Goal: Task Accomplishment & Management: Manage account settings

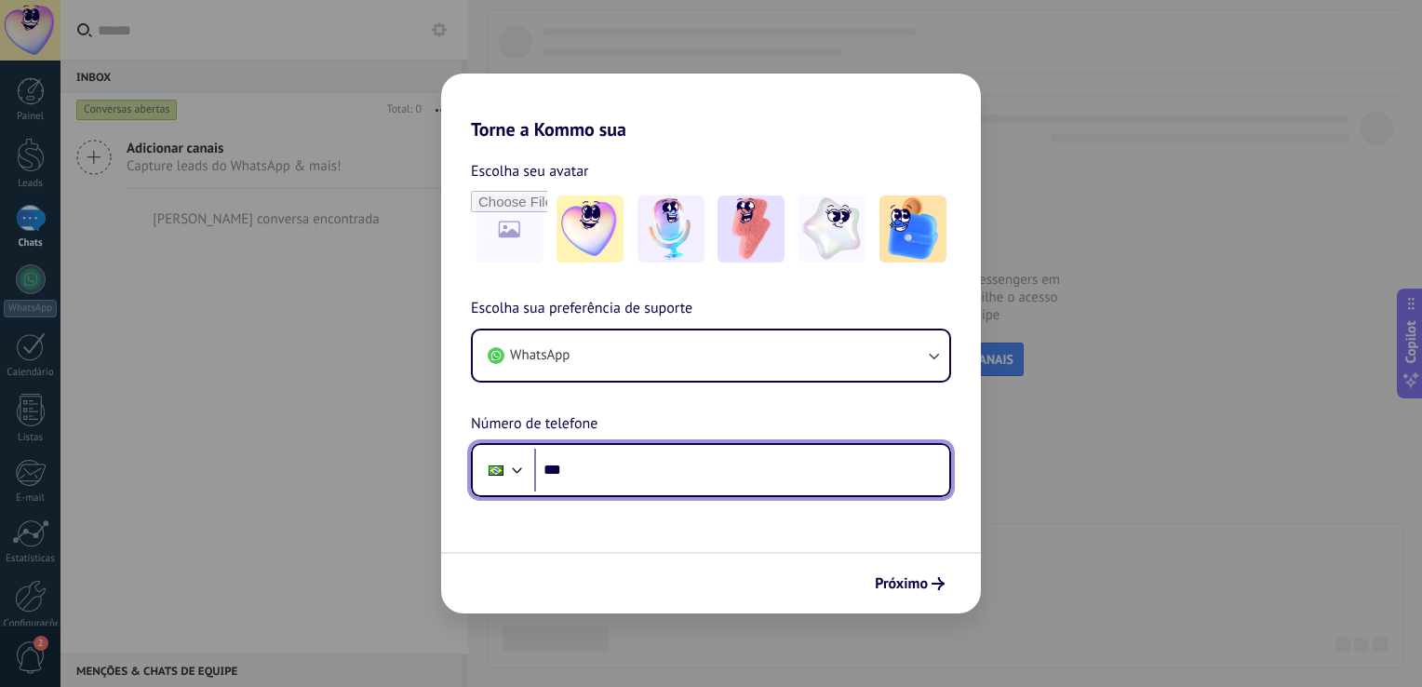
click at [629, 467] on input "***" at bounding box center [741, 470] width 415 height 43
type input "**********"
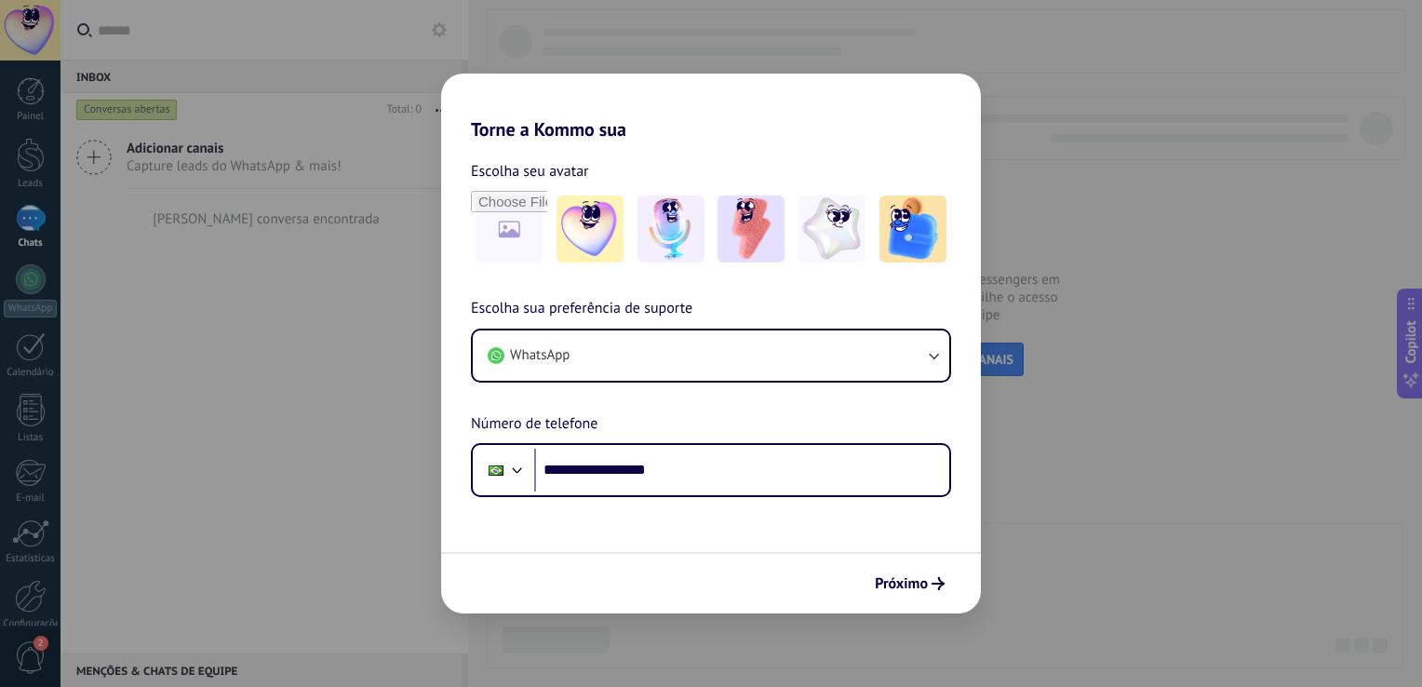
click at [1208, 180] on div "**********" at bounding box center [711, 343] width 1422 height 687
click at [82, 35] on div "**********" at bounding box center [711, 343] width 1422 height 687
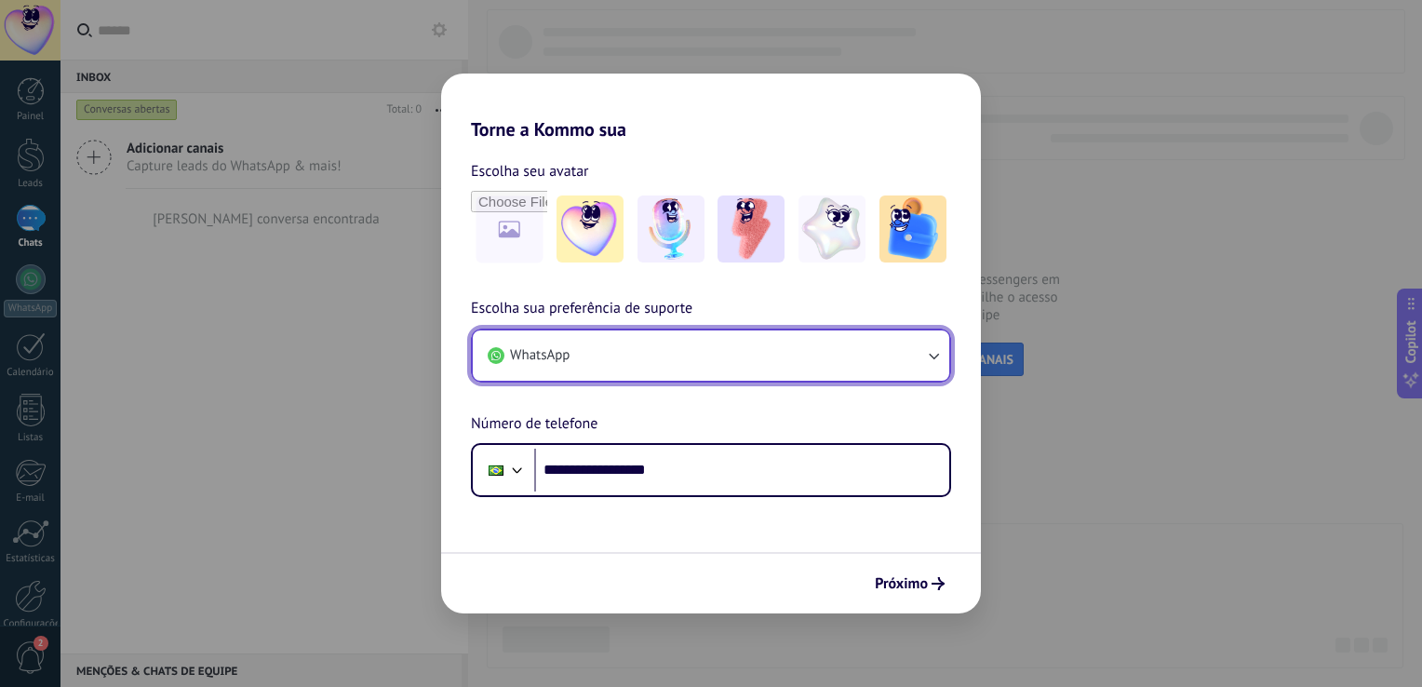
click at [723, 349] on button "WhatsApp" at bounding box center [711, 355] width 477 height 50
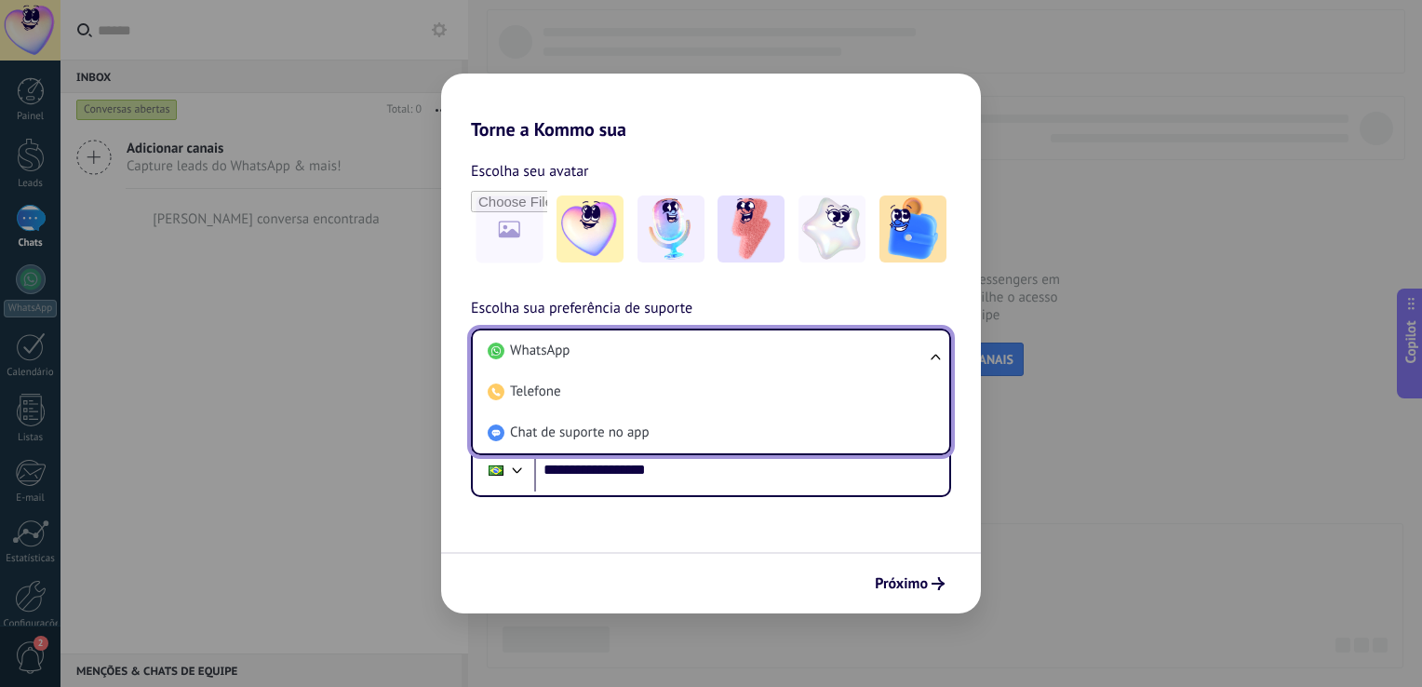
click at [931, 361] on ul "WhatsApp Telefone Chat de suporte no app" at bounding box center [711, 392] width 480 height 127
click at [184, 400] on div "**********" at bounding box center [711, 343] width 1422 height 687
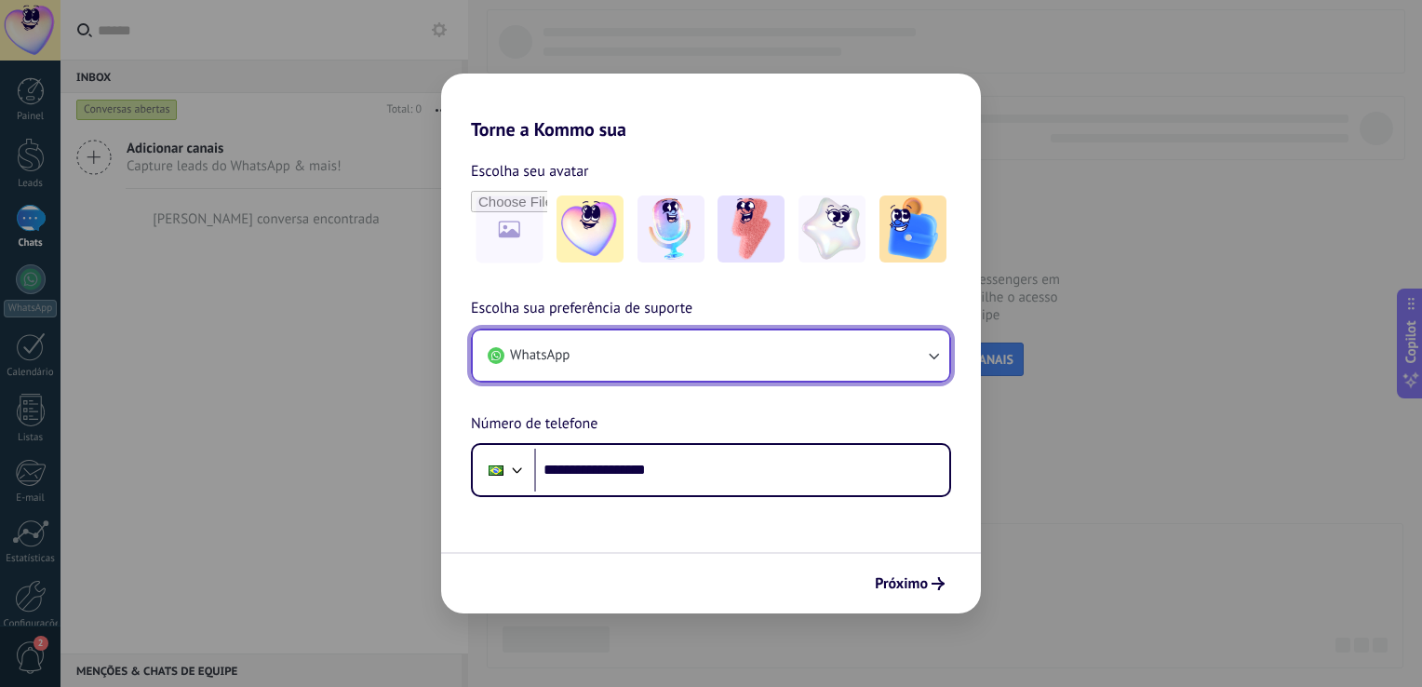
click at [540, 368] on button "WhatsApp" at bounding box center [711, 355] width 477 height 50
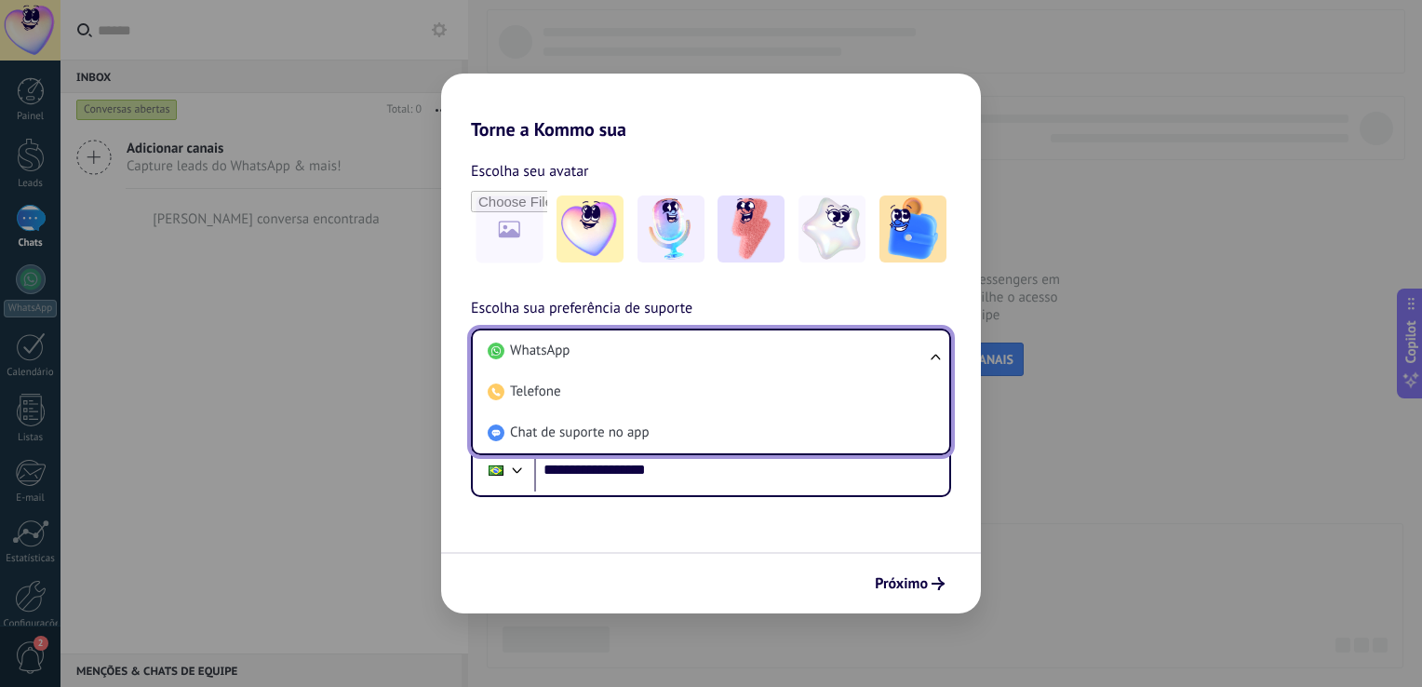
click at [152, 245] on div "**********" at bounding box center [711, 343] width 1422 height 687
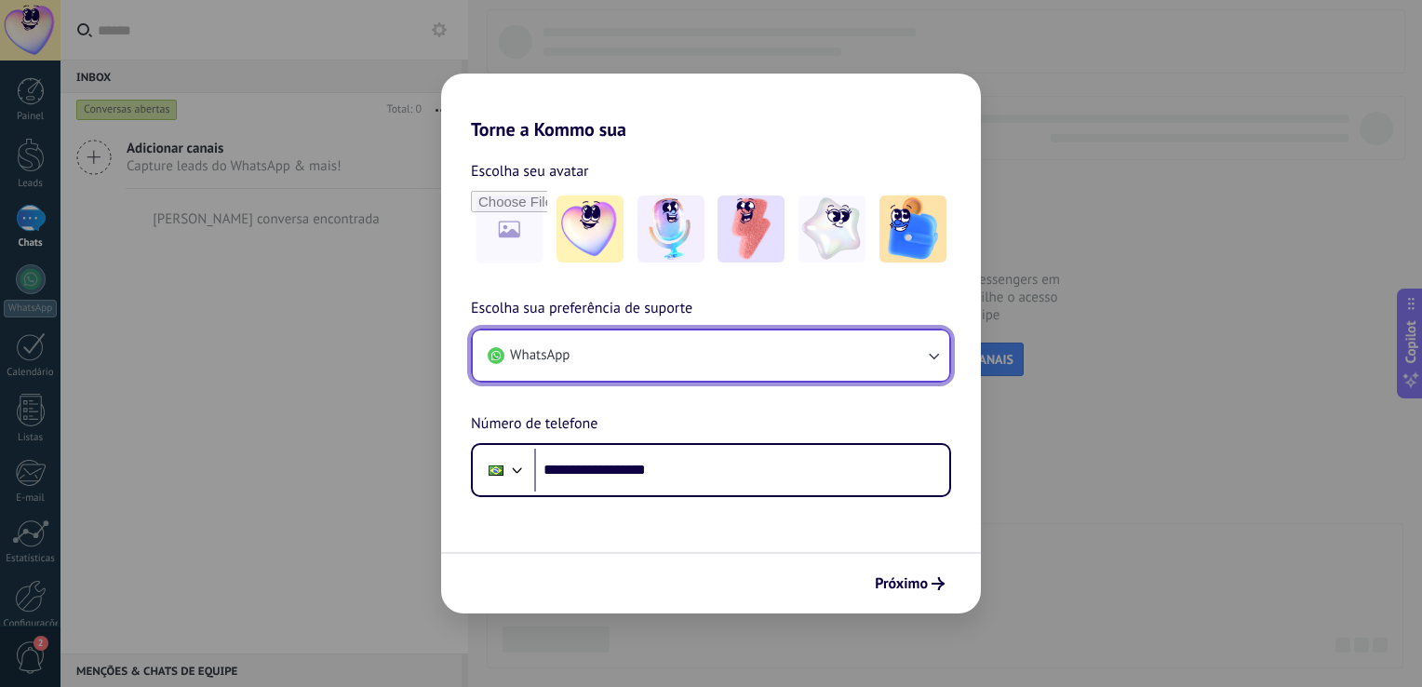
click at [928, 351] on icon "button" at bounding box center [933, 355] width 19 height 19
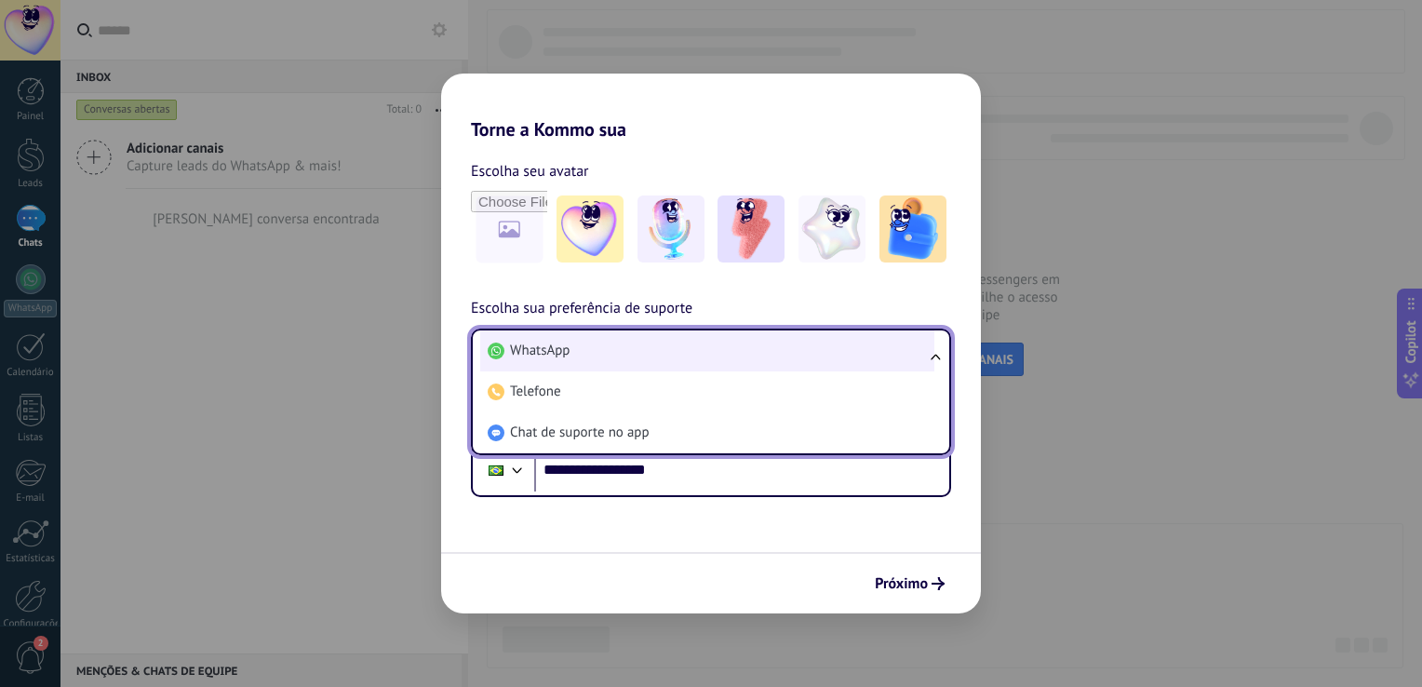
click at [779, 345] on li "WhatsApp" at bounding box center [707, 350] width 454 height 41
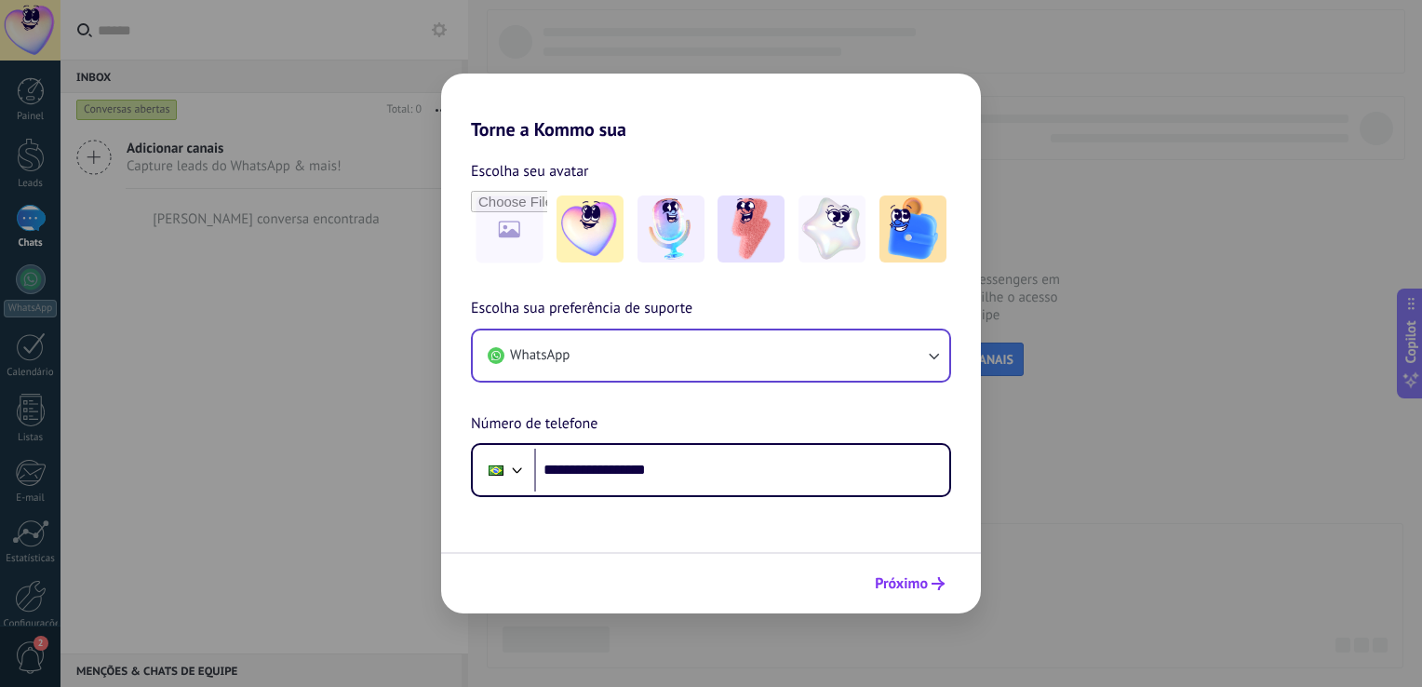
click at [916, 583] on span "Próximo" at bounding box center [901, 583] width 53 height 13
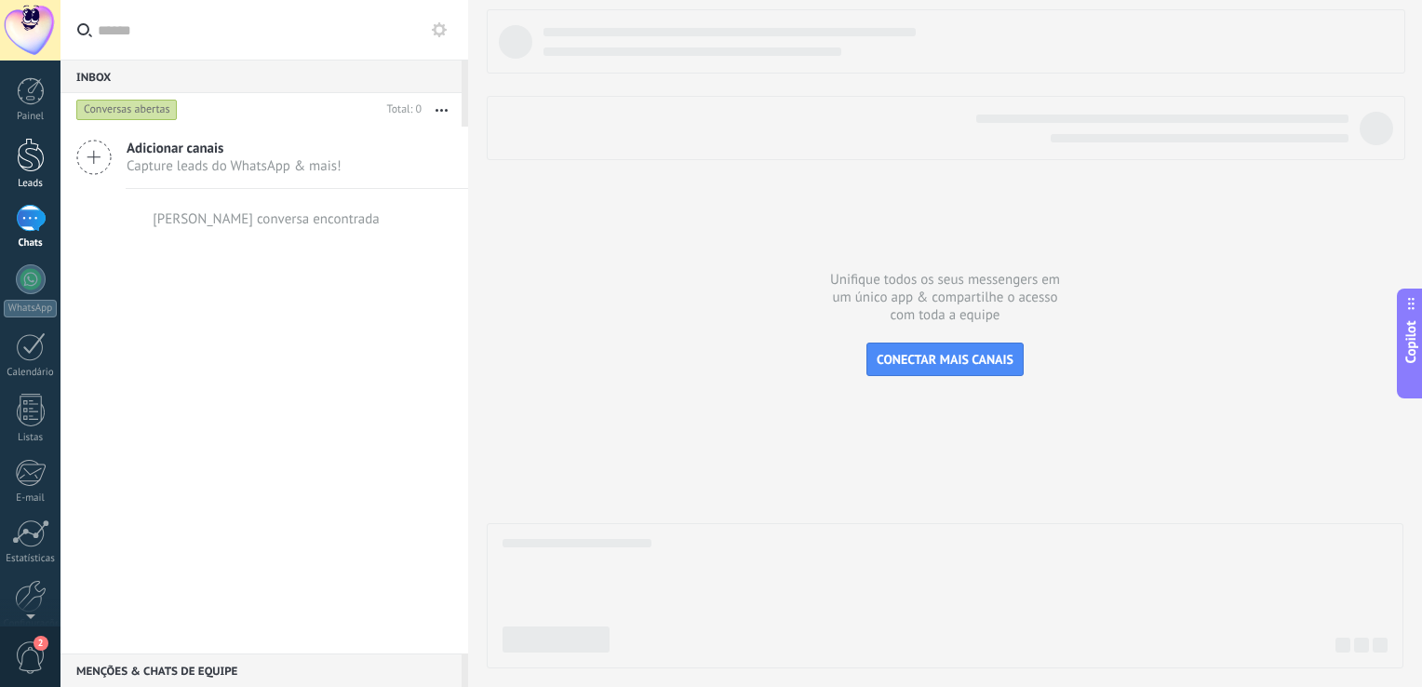
click at [14, 148] on link "Leads" at bounding box center [30, 164] width 60 height 52
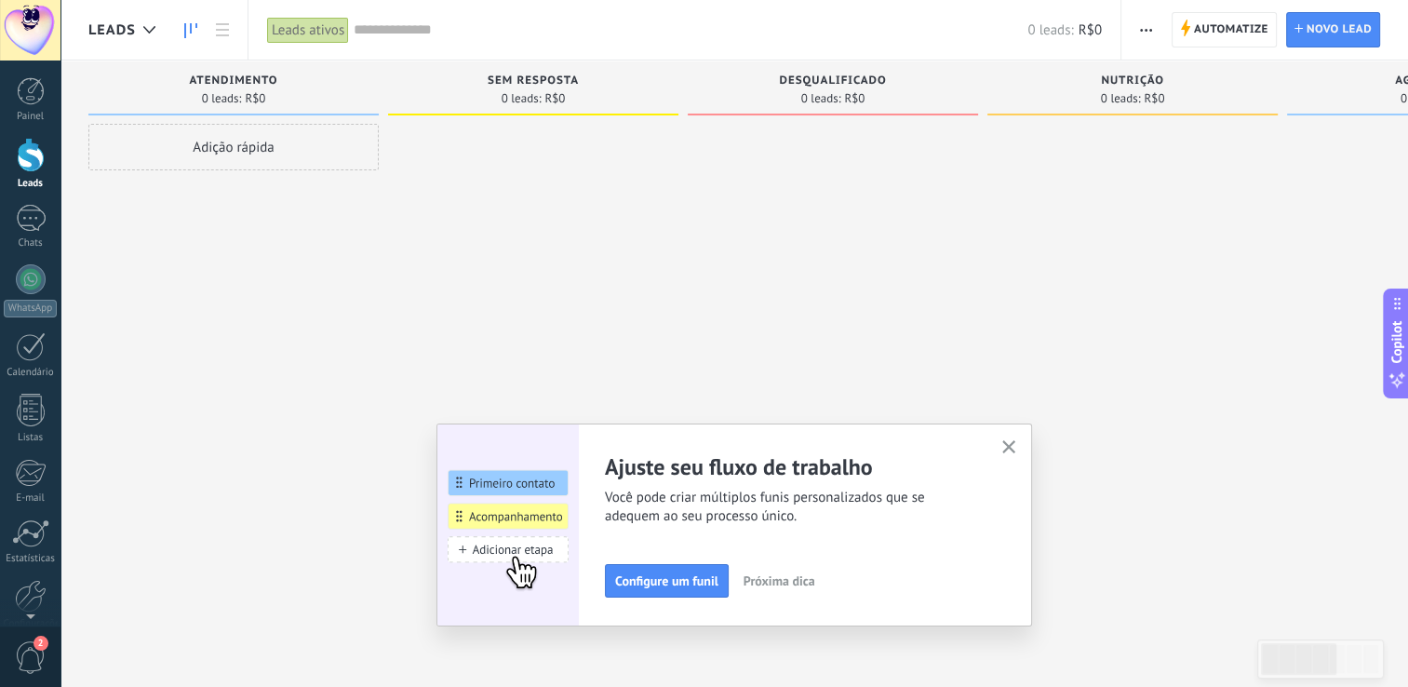
click at [1013, 452] on icon "button" at bounding box center [1009, 447] width 14 height 14
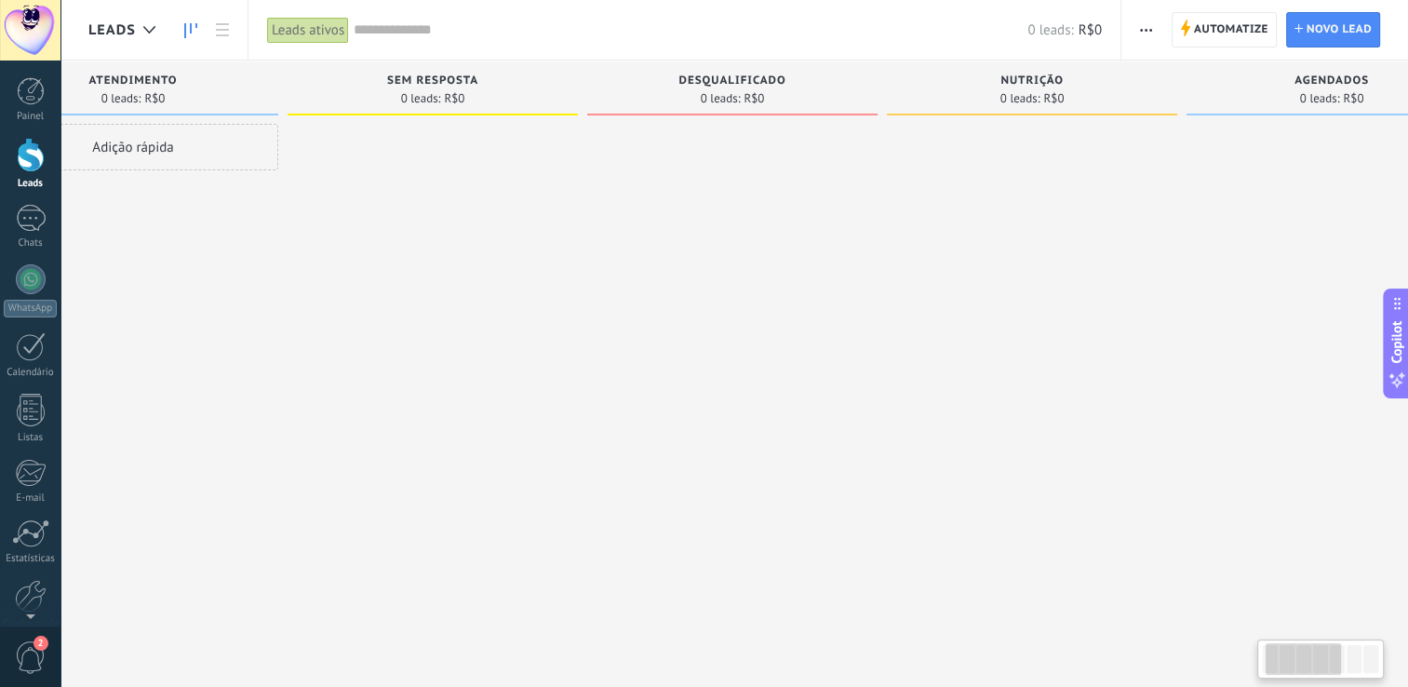
scroll to position [0, 118]
drag, startPoint x: 882, startPoint y: 560, endPoint x: 766, endPoint y: 581, distance: 118.1
click at [766, 581] on div "Etapa de leads de entrada solicitações: 0 0 0 0 0 0 0 0 0 atendimento 0 leads: …" at bounding box center [1028, 366] width 2116 height 612
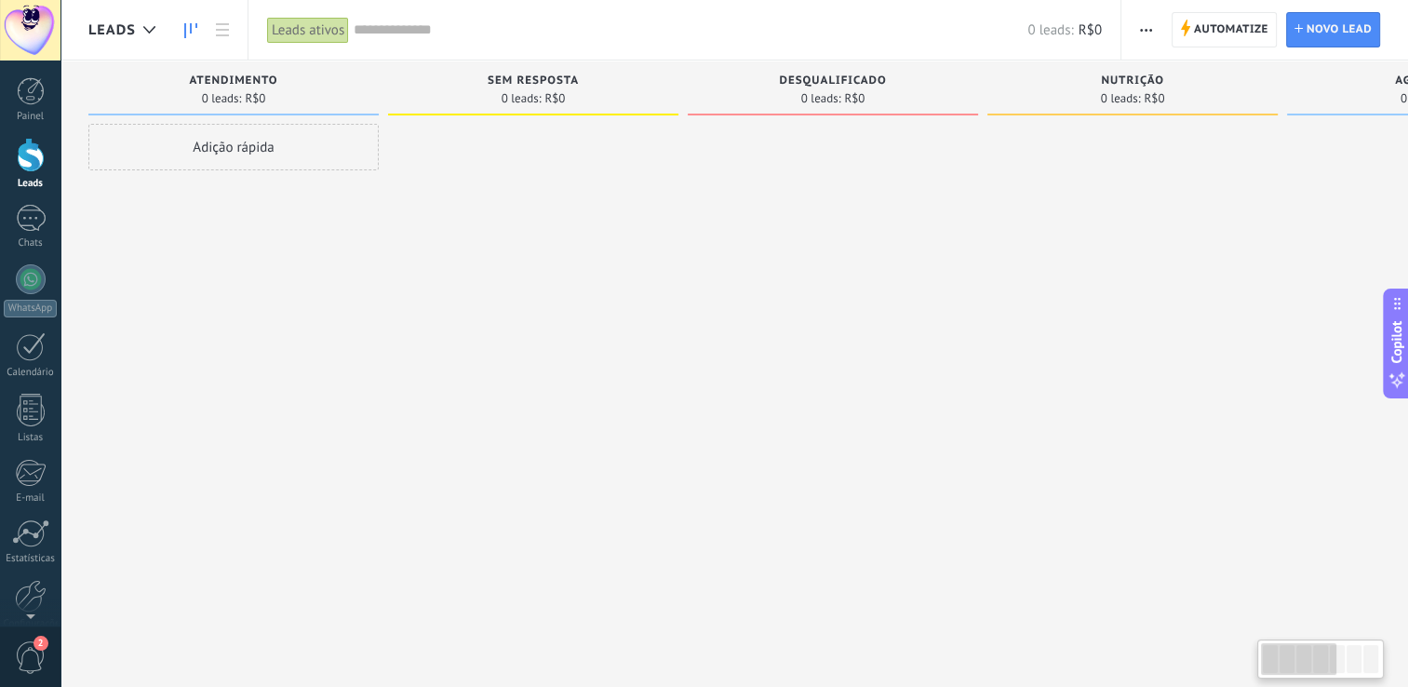
drag, startPoint x: 771, startPoint y: 305, endPoint x: 1259, endPoint y: 127, distance: 520.3
click at [1259, 127] on div "Etapa de leads de entrada solicitações: 0 0 0 0 0 0 0 0 0 atendimento 0 leads: …" at bounding box center [1146, 313] width 2116 height 507
drag, startPoint x: 1259, startPoint y: 127, endPoint x: 1236, endPoint y: 73, distance: 58.8
click at [1236, 73] on div "nutrição 0 leads: R$0" at bounding box center [1135, 313] width 300 height 507
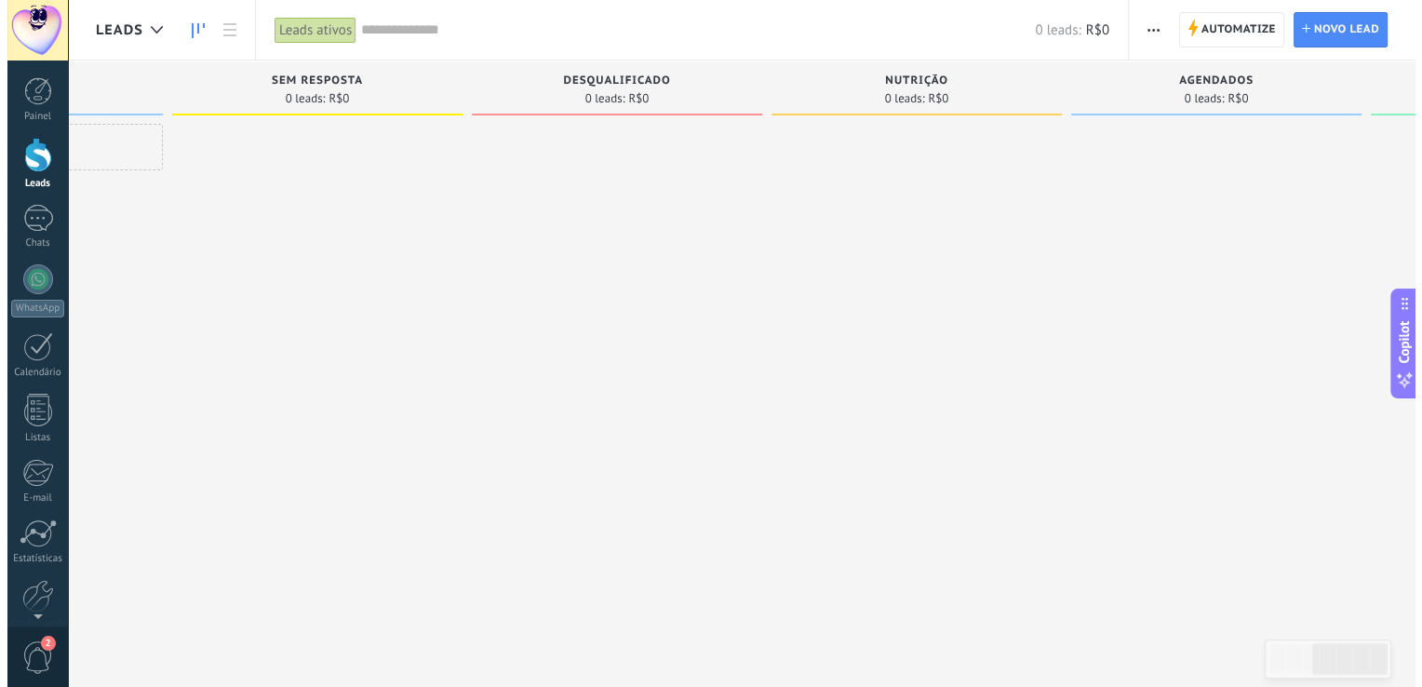
scroll to position [0, 60]
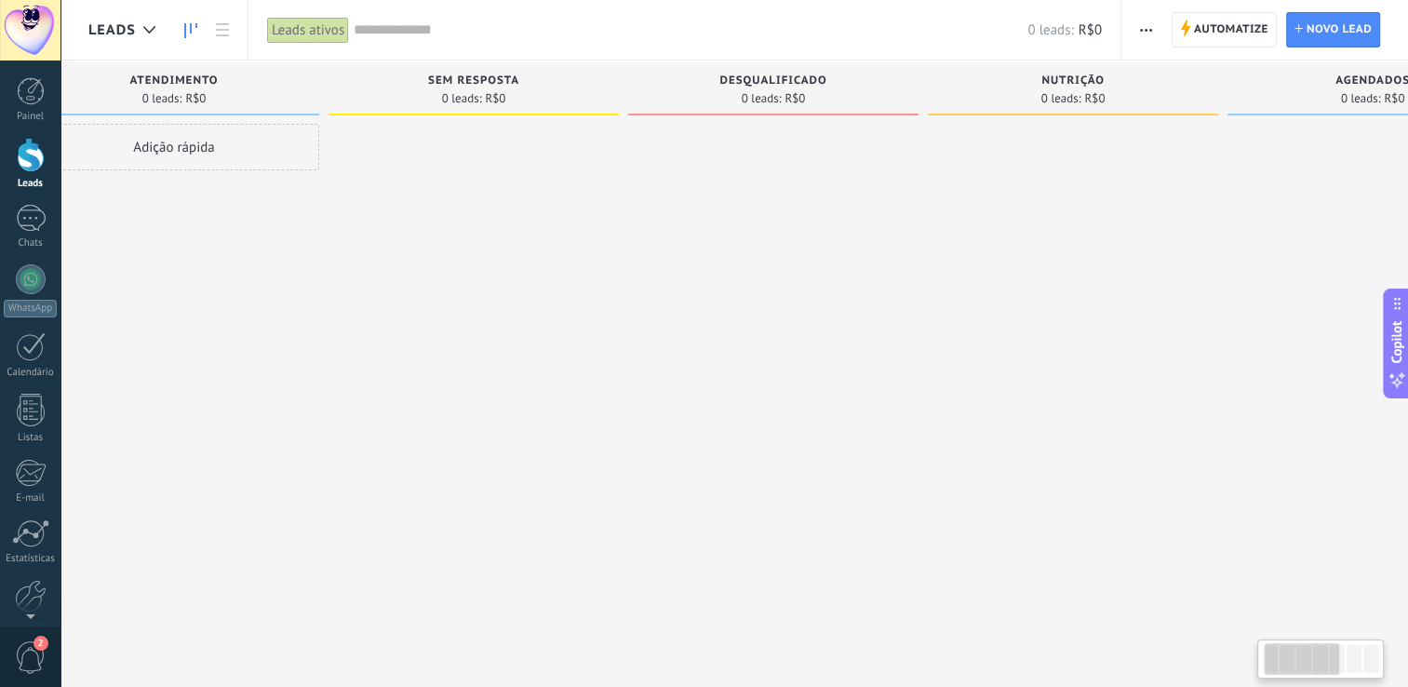
drag, startPoint x: 1236, startPoint y: 73, endPoint x: 1062, endPoint y: 203, distance: 217.4
click at [1062, 203] on div "nutrição 0 leads: R$0" at bounding box center [1078, 313] width 300 height 507
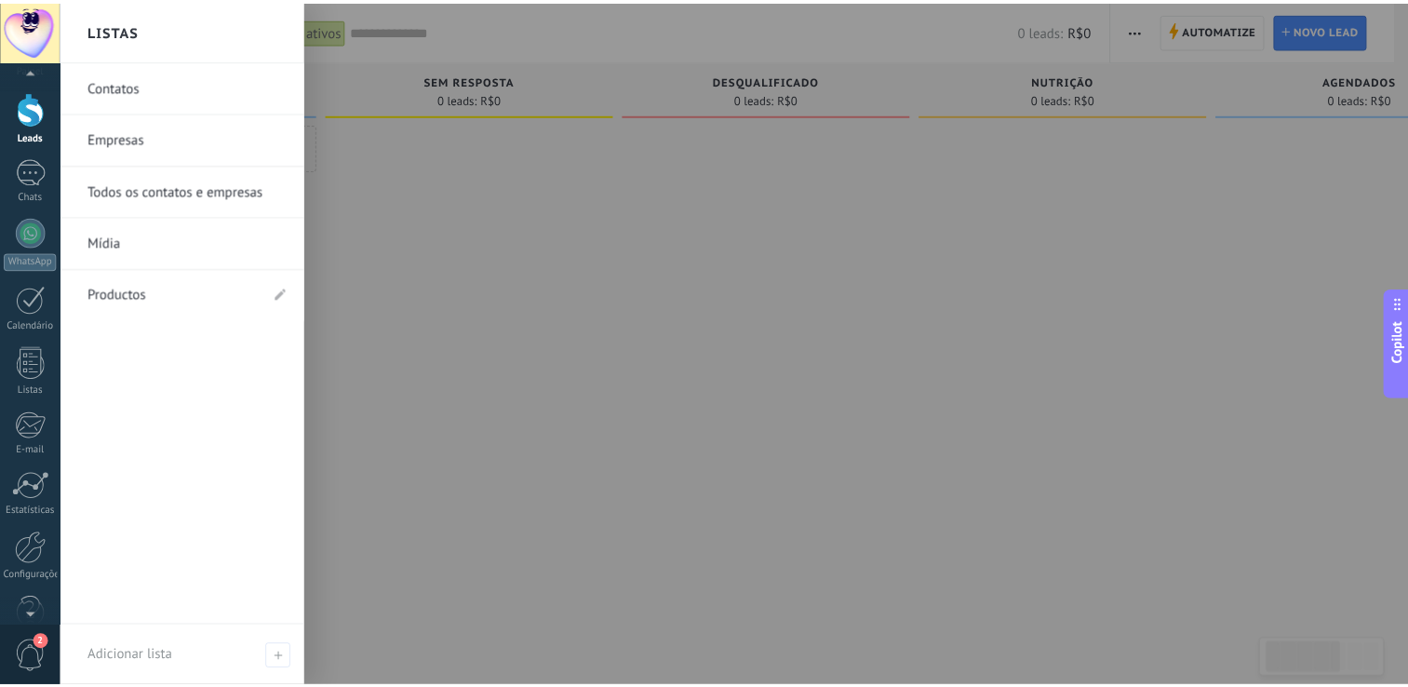
scroll to position [86, 0]
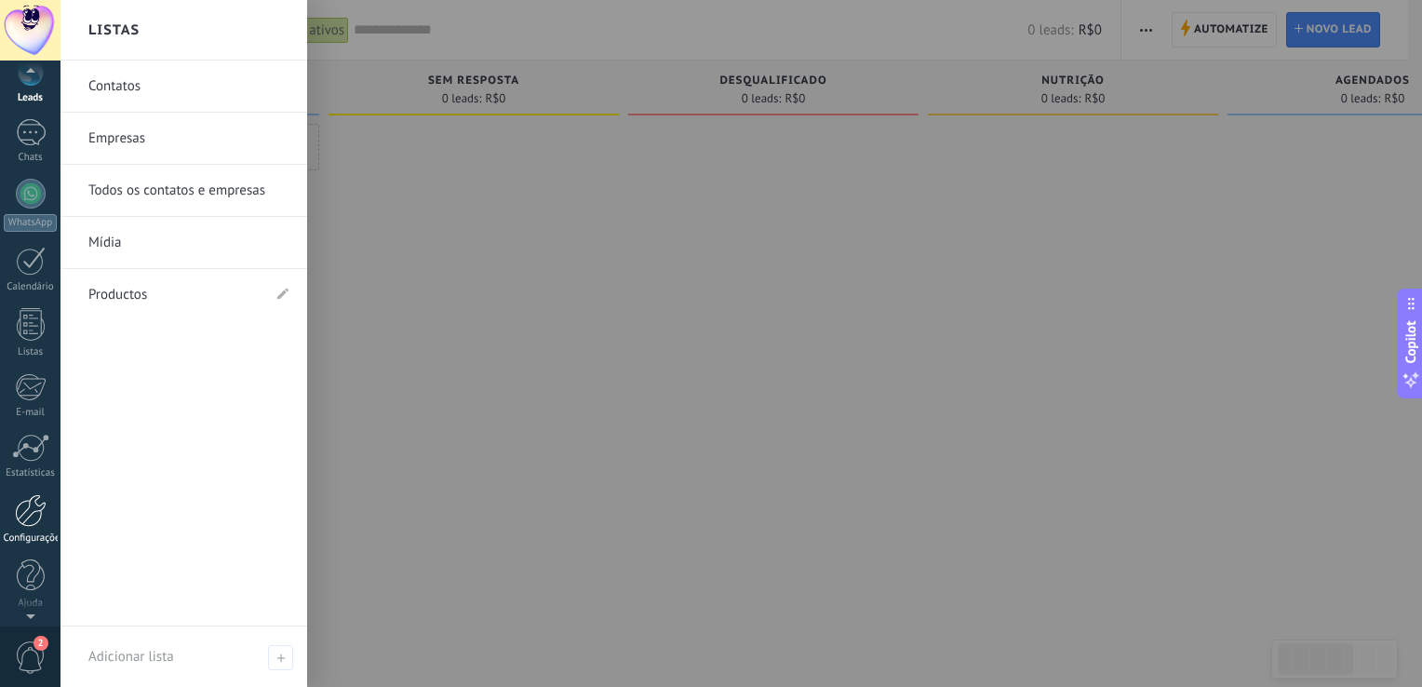
click at [24, 524] on div at bounding box center [31, 510] width 32 height 33
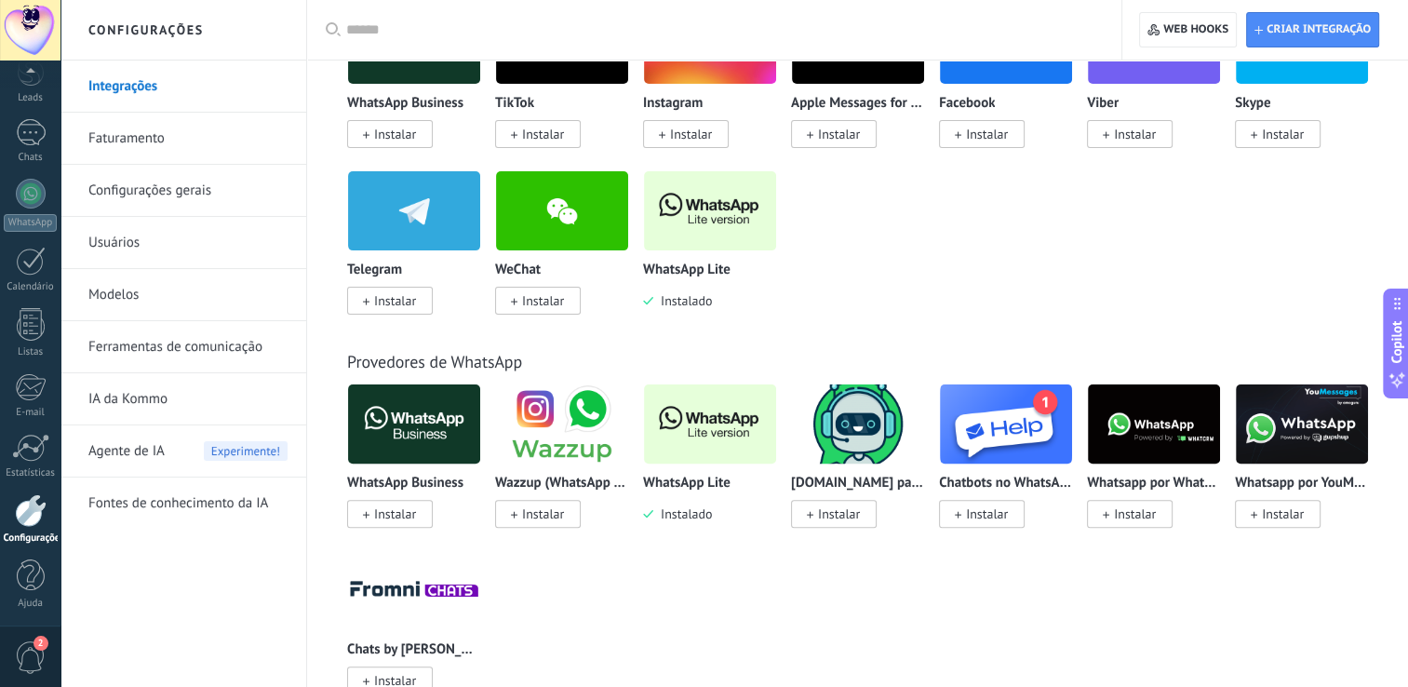
scroll to position [195, 0]
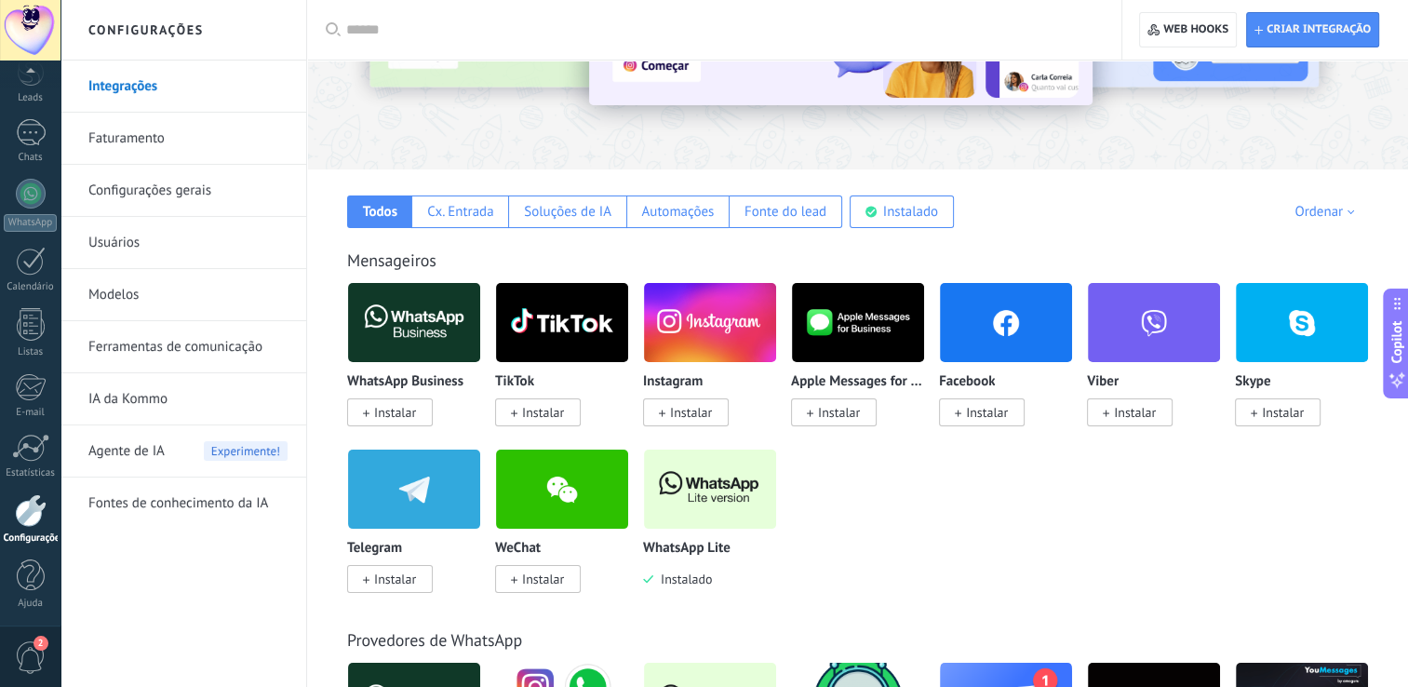
click at [747, 490] on img at bounding box center [710, 489] width 132 height 90
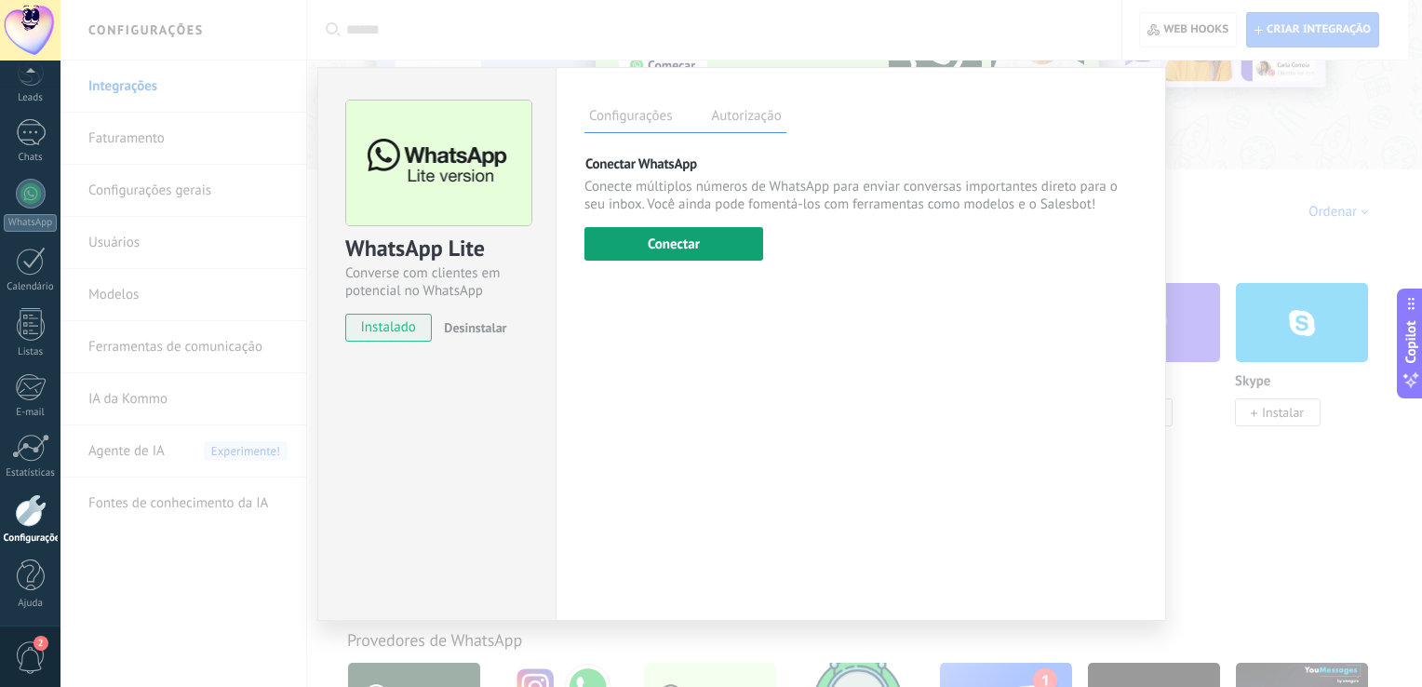
click at [717, 260] on button "Conectar" at bounding box center [673, 244] width 179 height 34
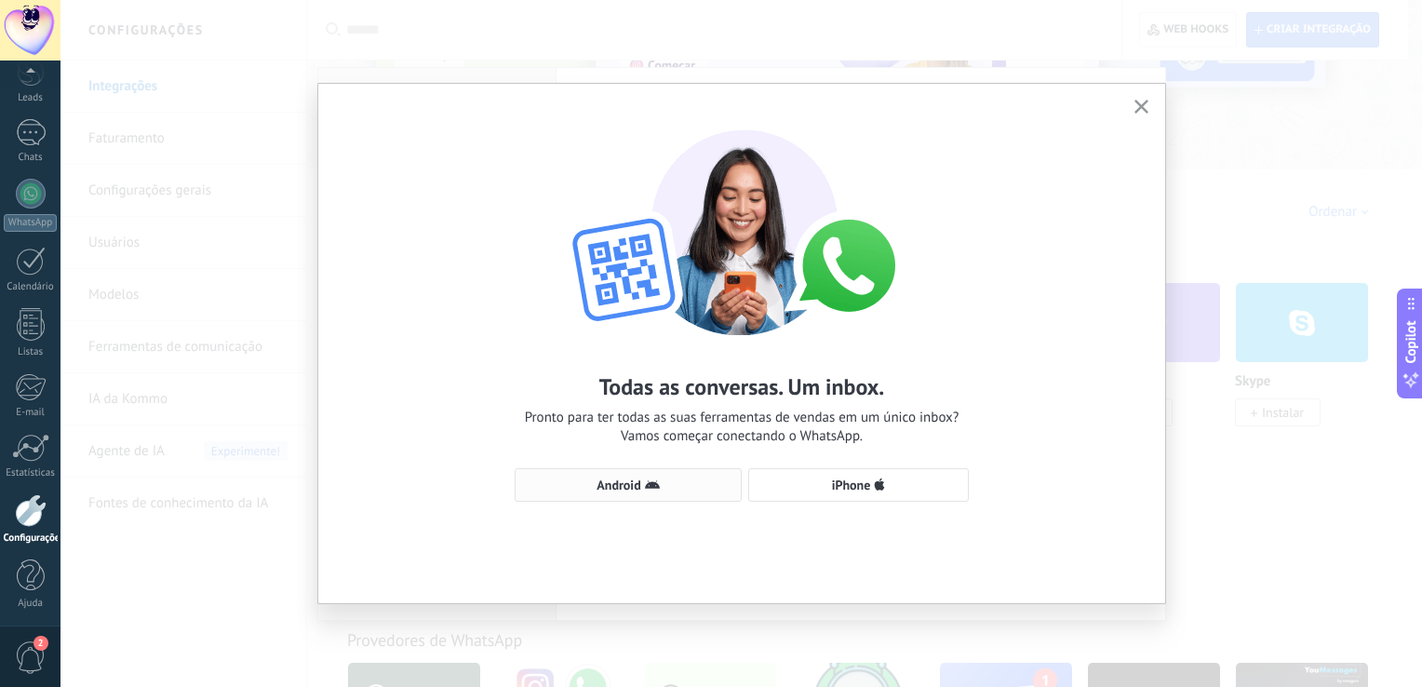
click at [579, 501] on button "Android" at bounding box center [628, 485] width 227 height 34
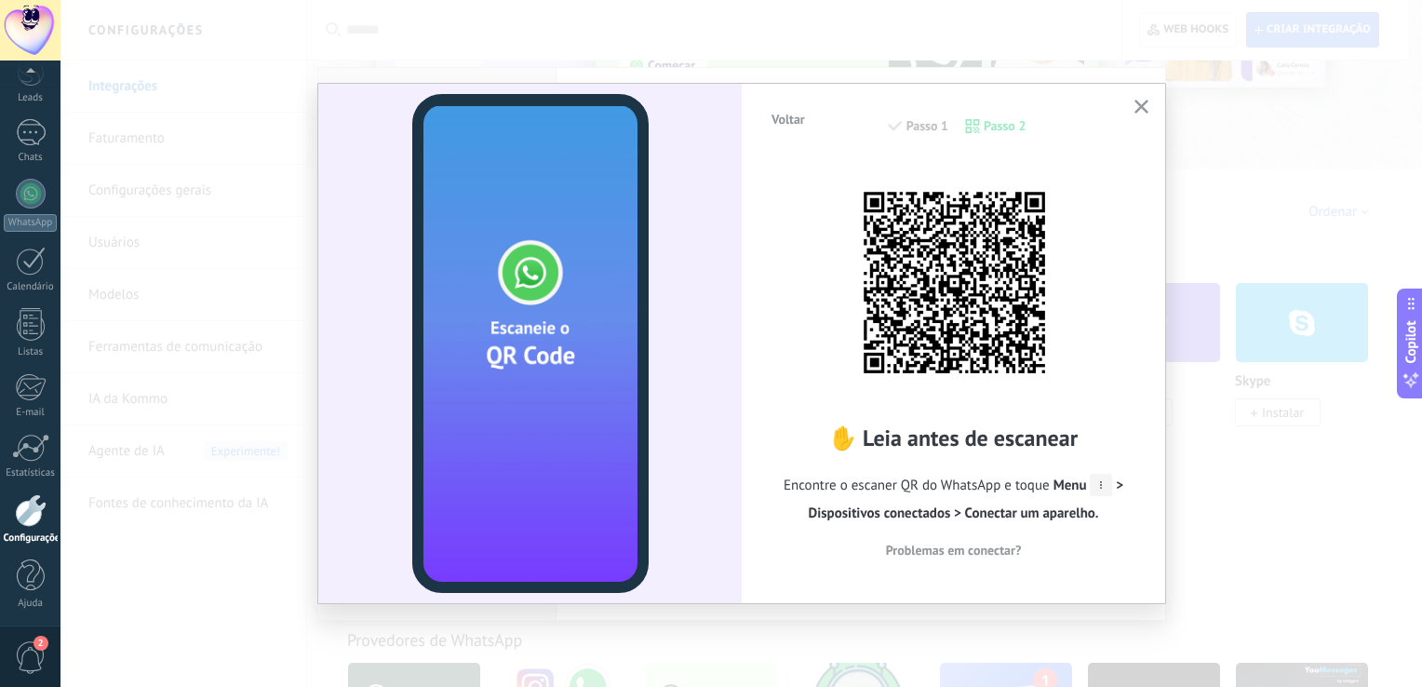
click at [1142, 116] on button "button" at bounding box center [1141, 107] width 23 height 25
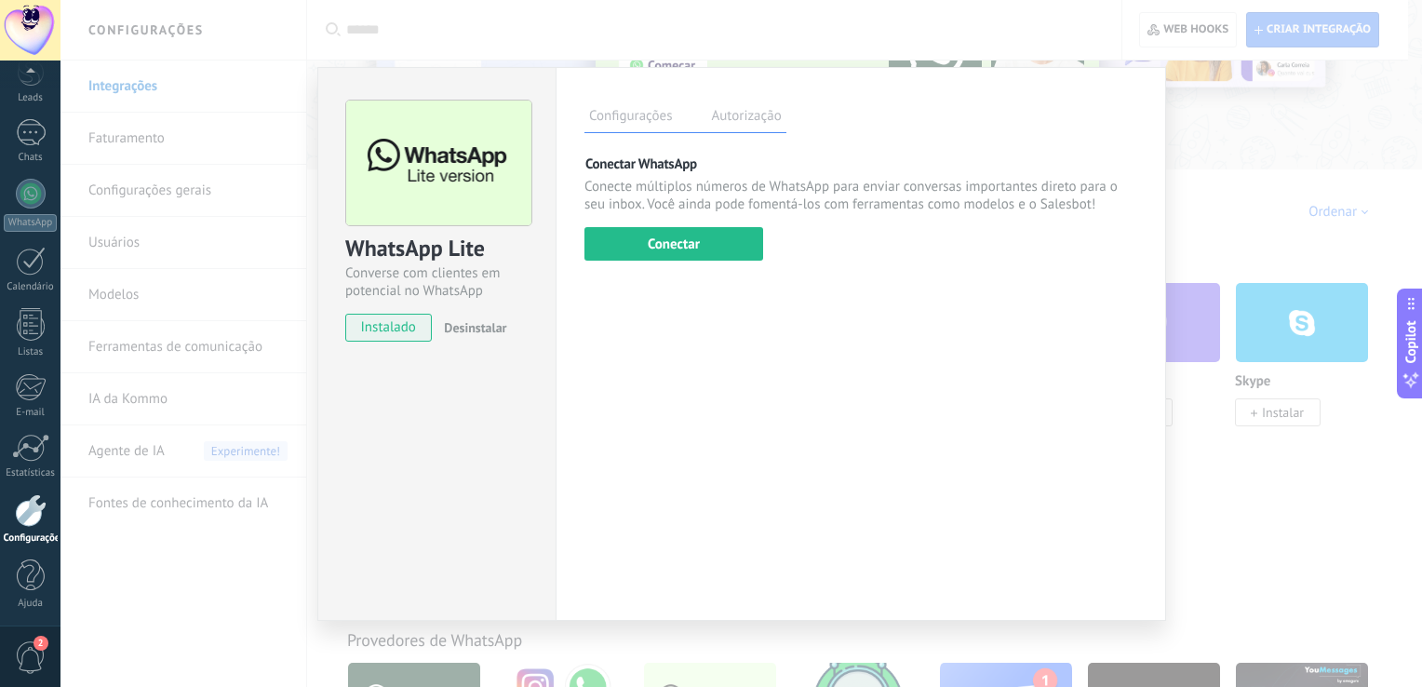
click at [412, 6] on div "WhatsApp Lite Converse com clientes em potencial no WhatsApp instalado Desinsta…" at bounding box center [741, 343] width 1362 height 687
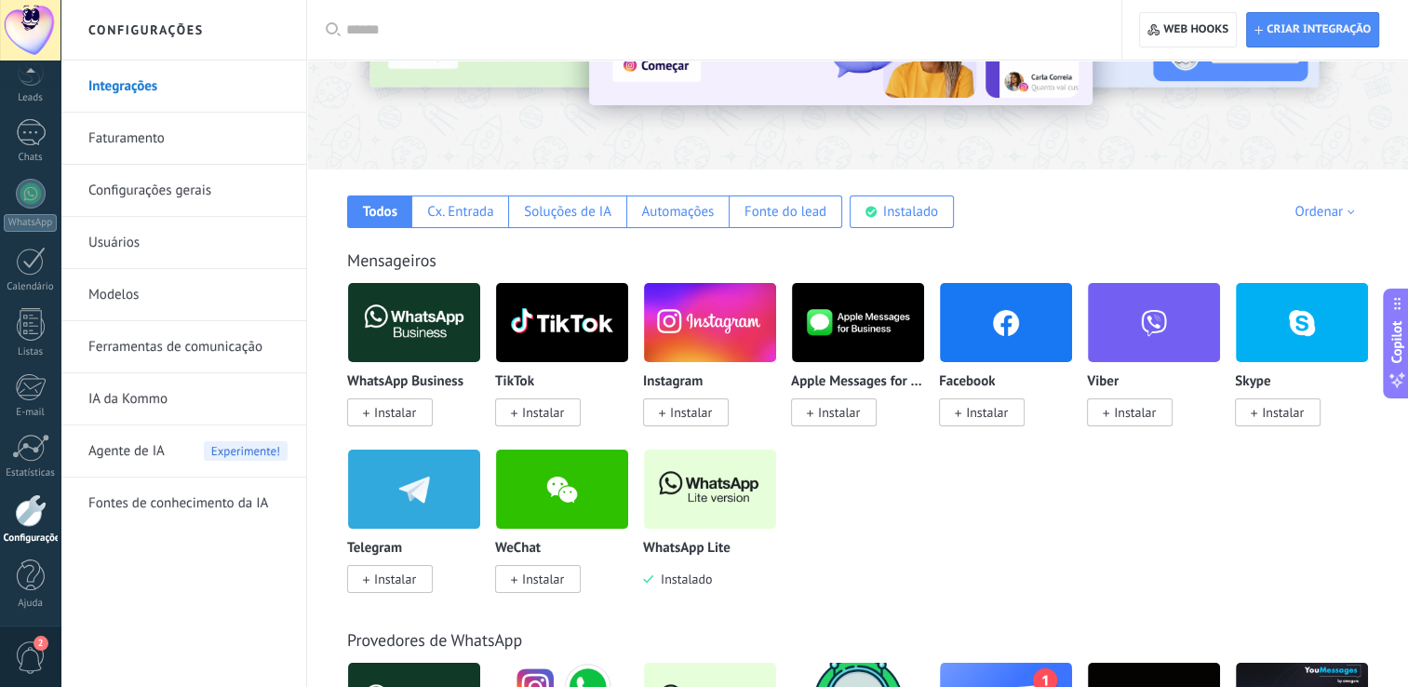
click at [391, 415] on span "Instalar" at bounding box center [395, 412] width 42 height 17
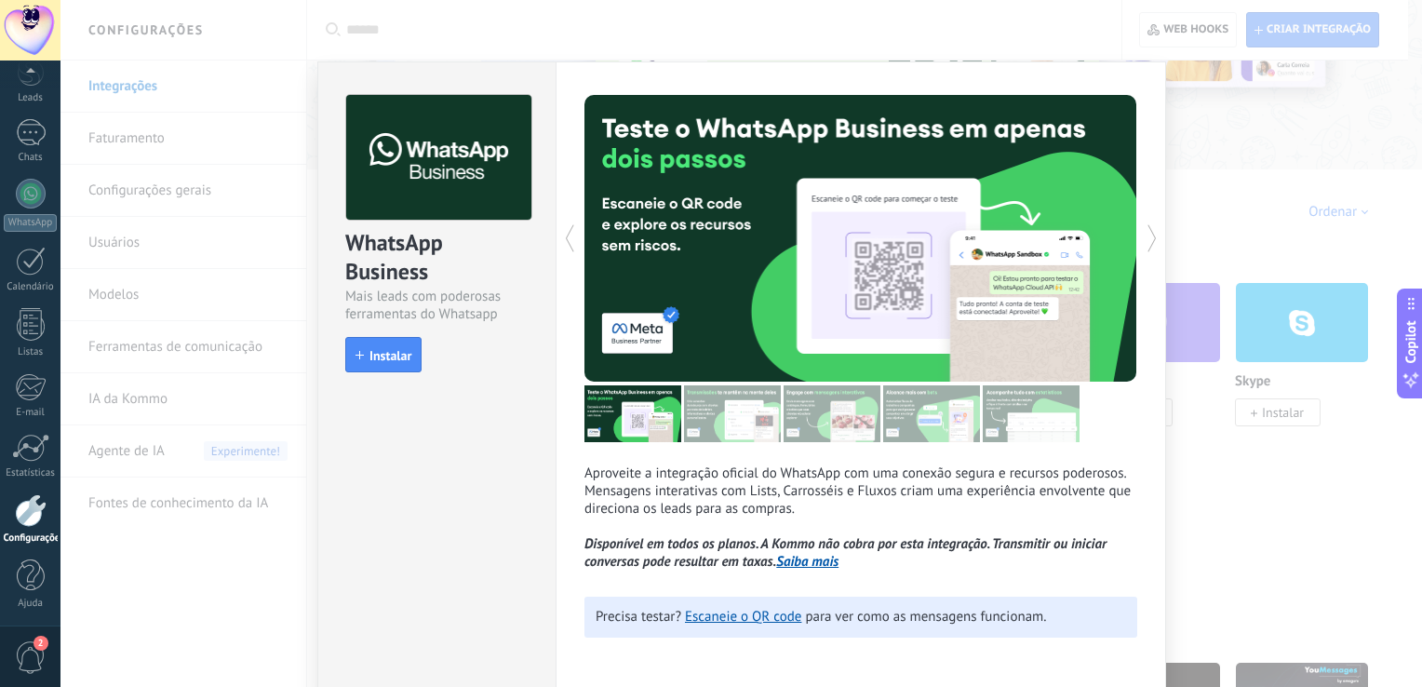
click at [1202, 518] on div "WhatsApp Business Mais leads com poderosas ferramentas do Whatsapp install Inst…" at bounding box center [741, 343] width 1362 height 687
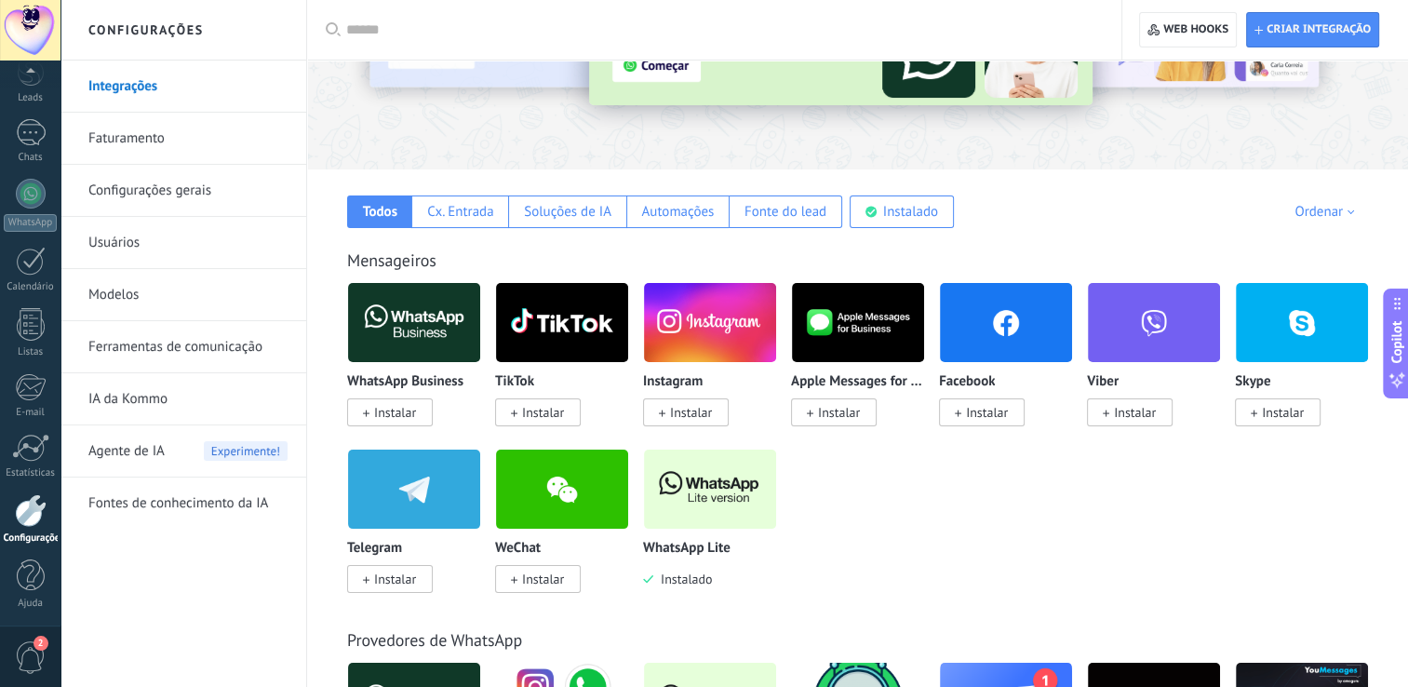
click at [425, 308] on img at bounding box center [414, 322] width 132 height 90
click at [383, 412] on span "Instalar" at bounding box center [395, 412] width 42 height 17
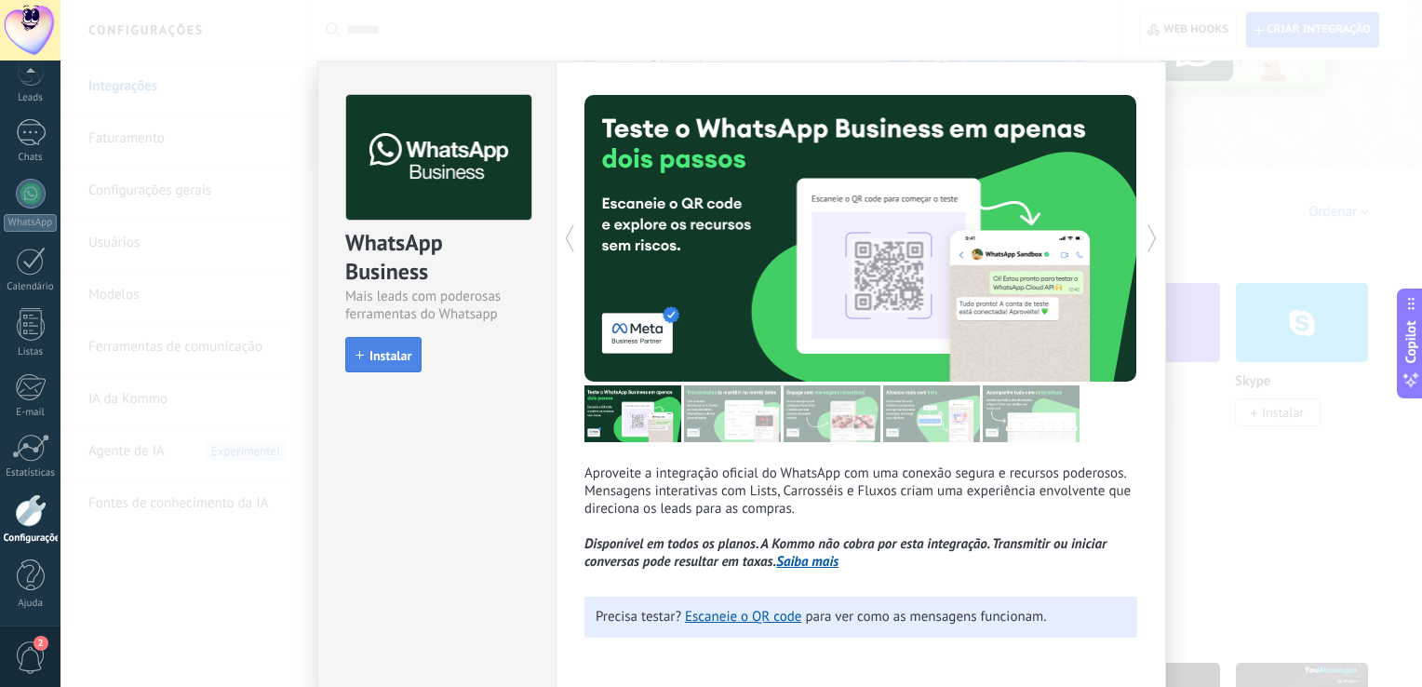
click at [406, 344] on button "Instalar" at bounding box center [383, 354] width 76 height 35
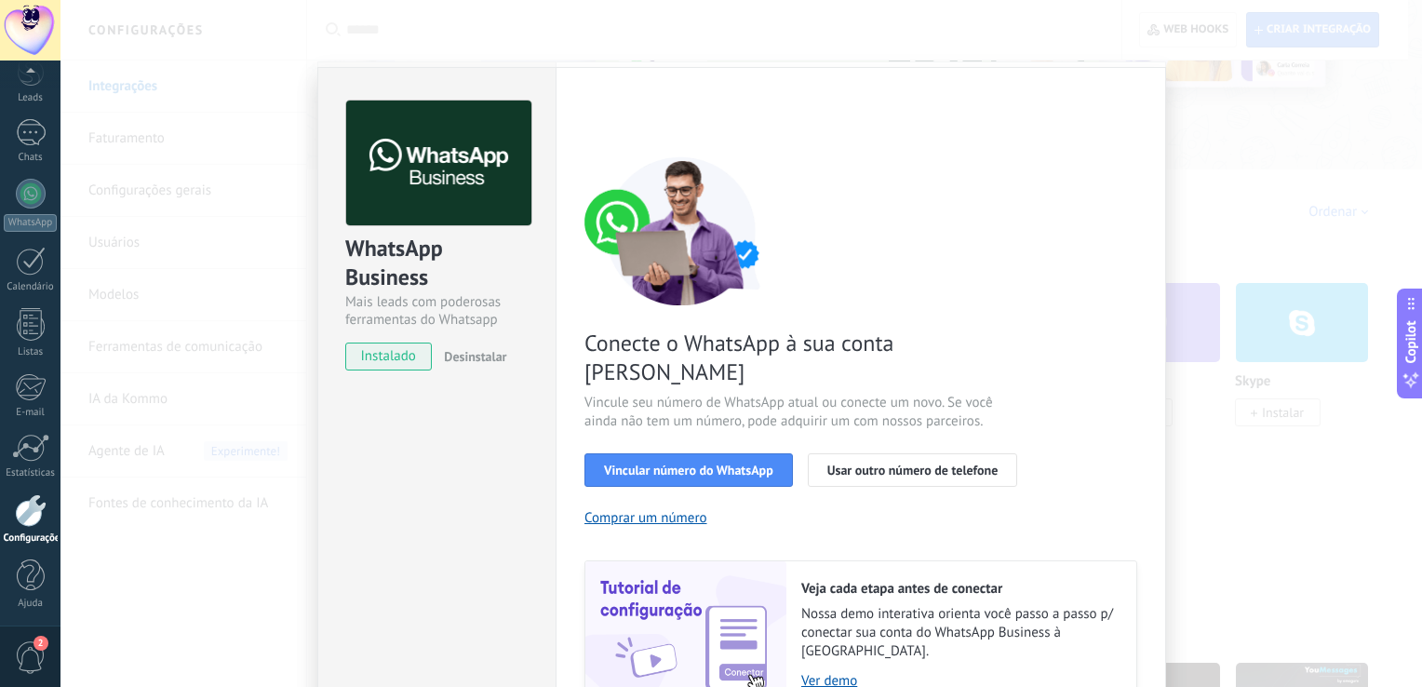
click at [406, 344] on span "instalado" at bounding box center [388, 356] width 85 height 28
click at [527, 195] on img at bounding box center [438, 164] width 185 height 126
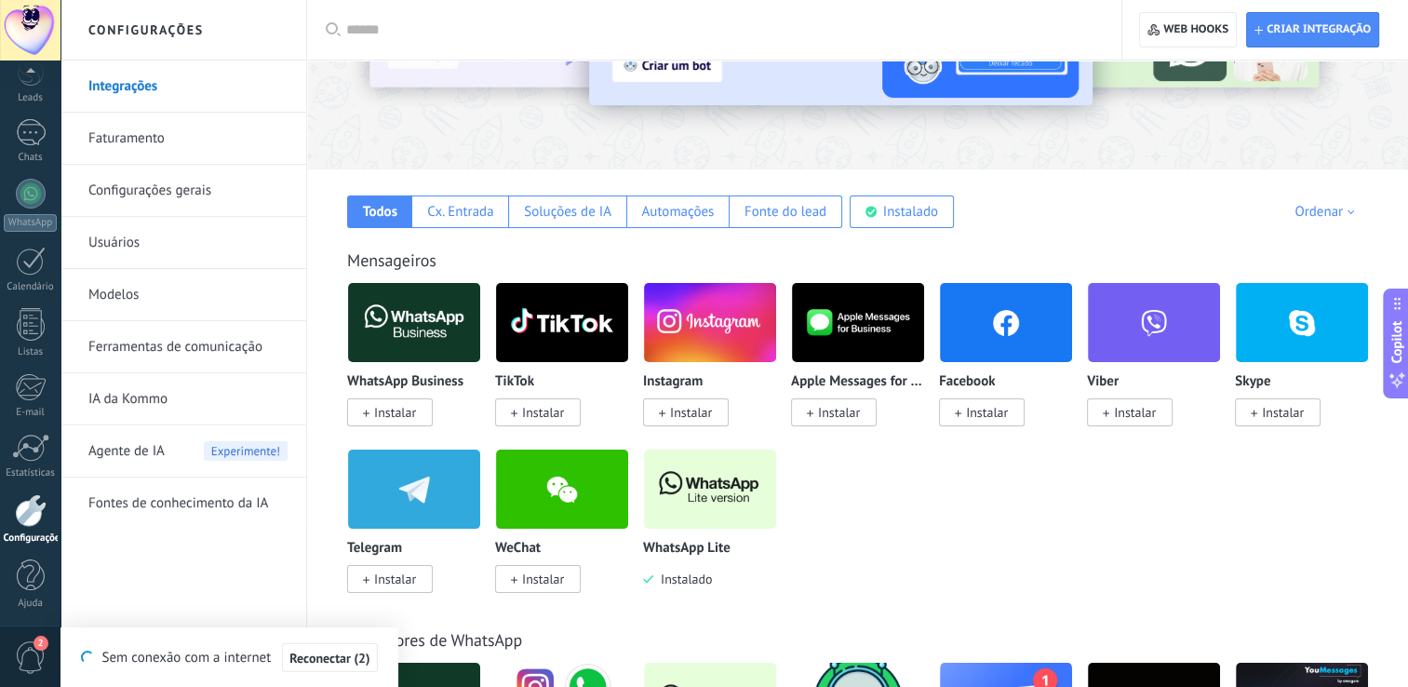
drag, startPoint x: 1407, startPoint y: 109, endPoint x: 1130, endPoint y: 537, distance: 510.1
click at [1130, 537] on div "WhatsApp Business Instalar TikTok Instalar Instagram Instalar Apple Messages fo…" at bounding box center [867, 448] width 1041 height 333
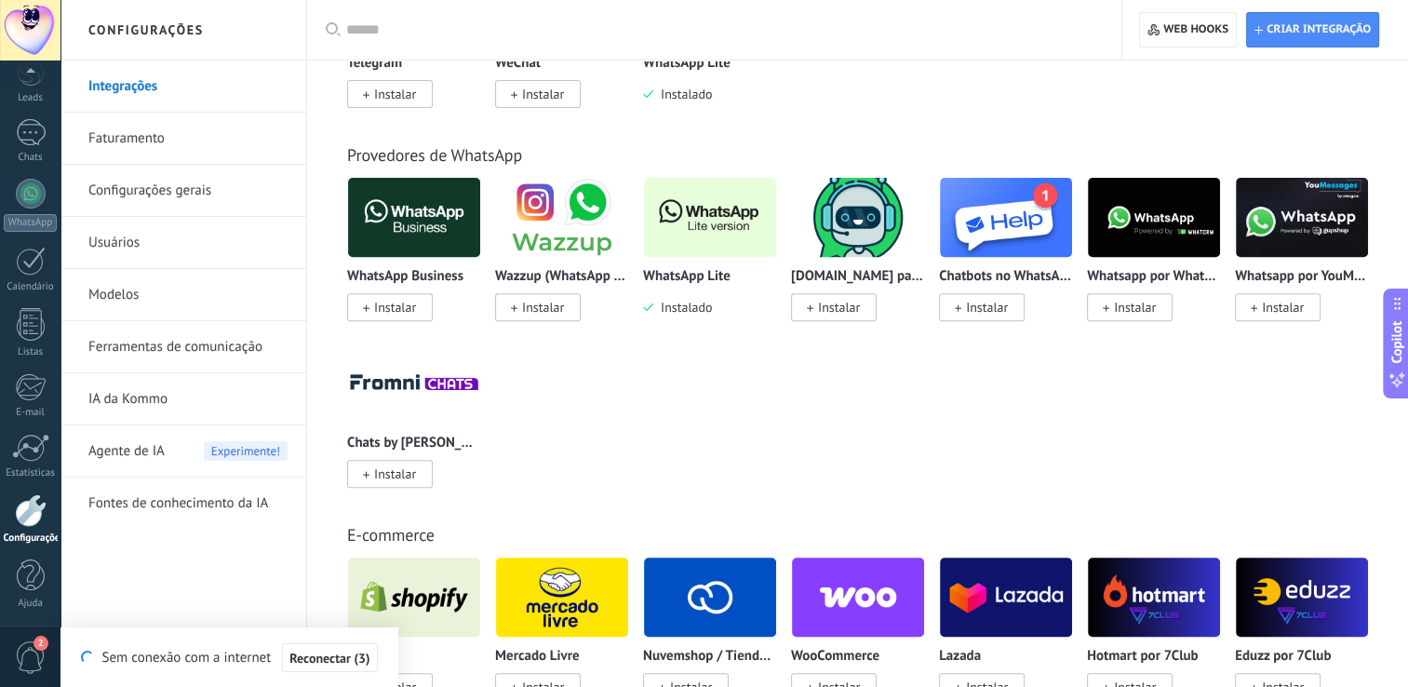
scroll to position [662, 0]
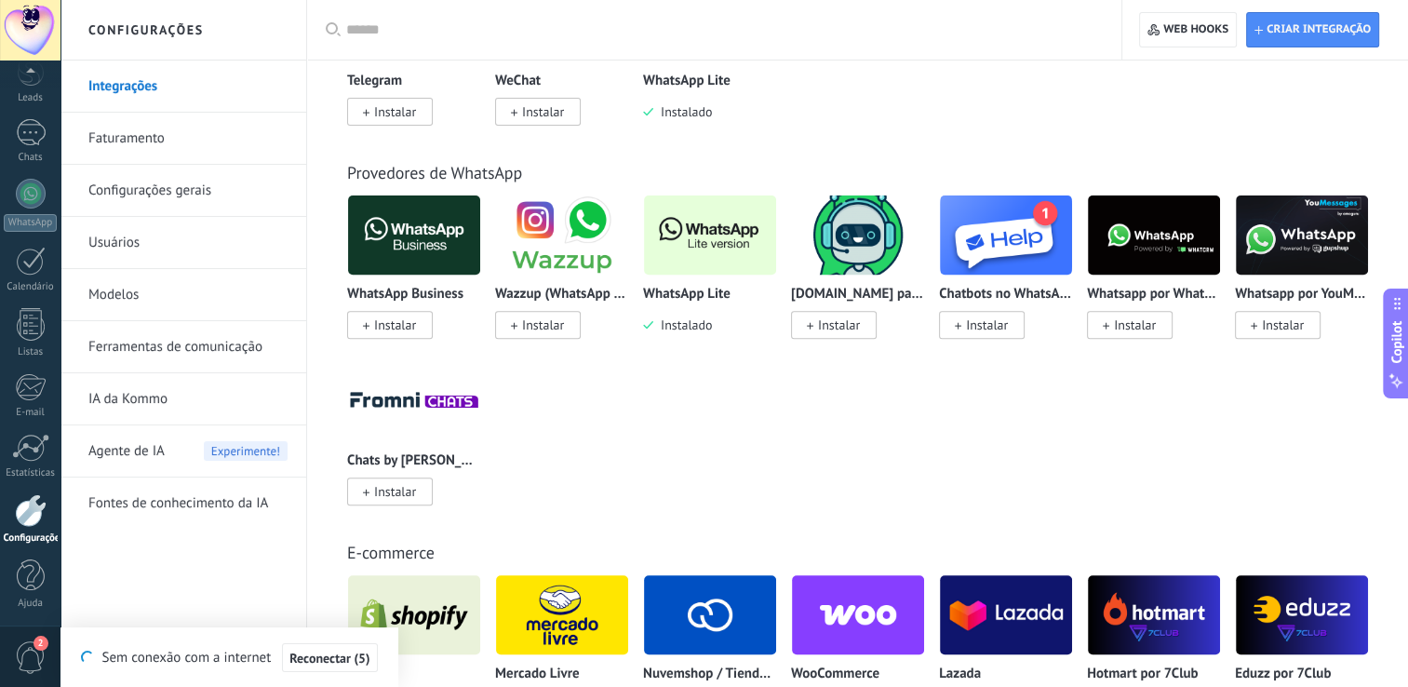
drag, startPoint x: 1418, startPoint y: 114, endPoint x: 889, endPoint y: 114, distance: 529.6
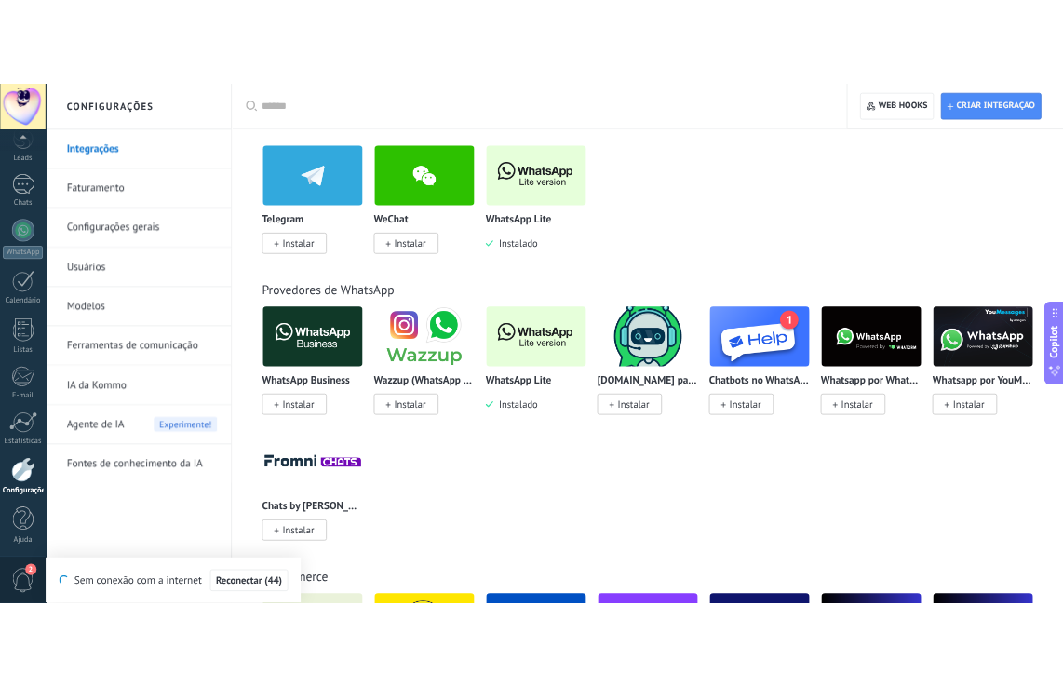
scroll to position [525, 0]
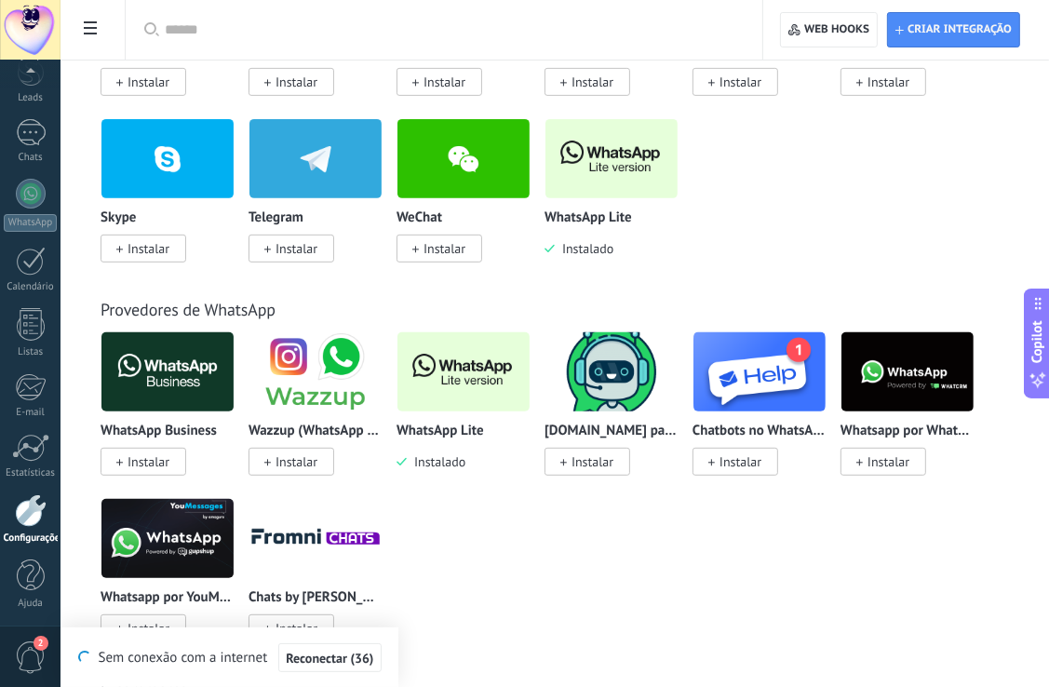
click at [604, 172] on img at bounding box center [611, 159] width 132 height 90
click at [615, 168] on img at bounding box center [611, 159] width 132 height 90
click at [619, 185] on img at bounding box center [611, 159] width 132 height 90
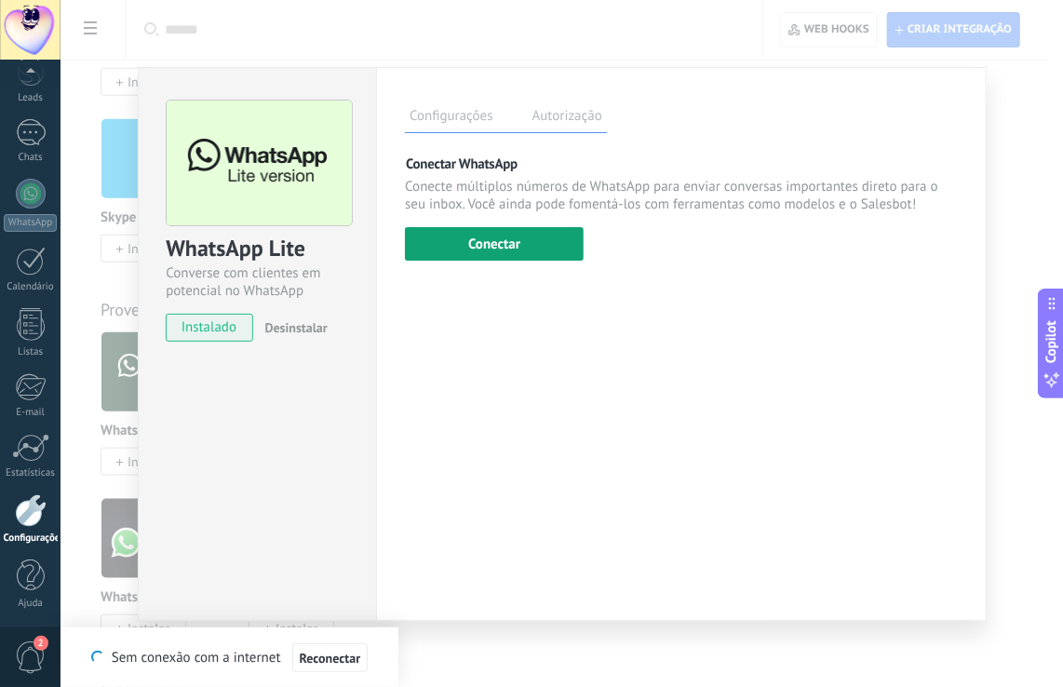
click at [451, 238] on button "Conectar" at bounding box center [494, 244] width 179 height 34
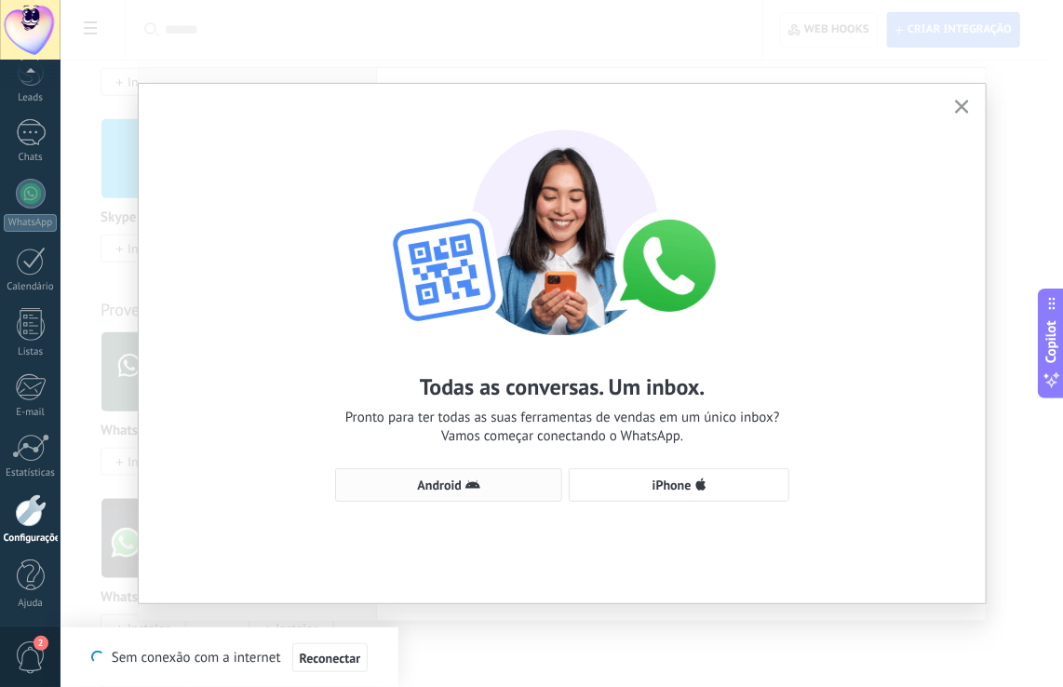
click at [436, 484] on span "Android" at bounding box center [440, 484] width 44 height 13
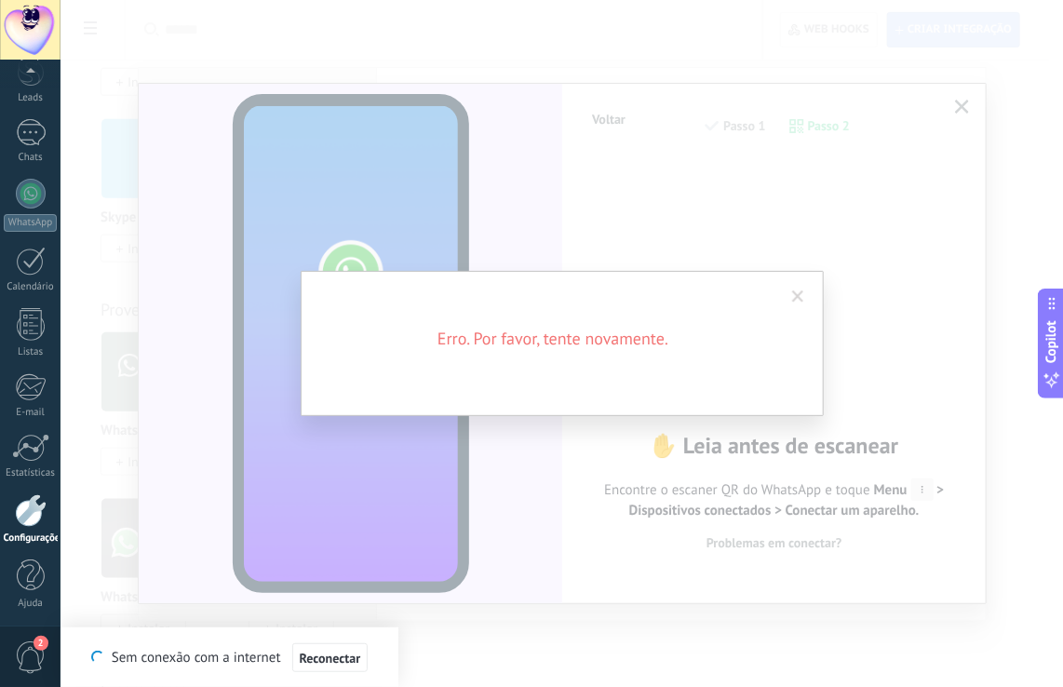
click at [436, 484] on div "Erro. Por favor, tente novamente." at bounding box center [561, 343] width 1002 height 687
